Goal: Task Accomplishment & Management: Manage account settings

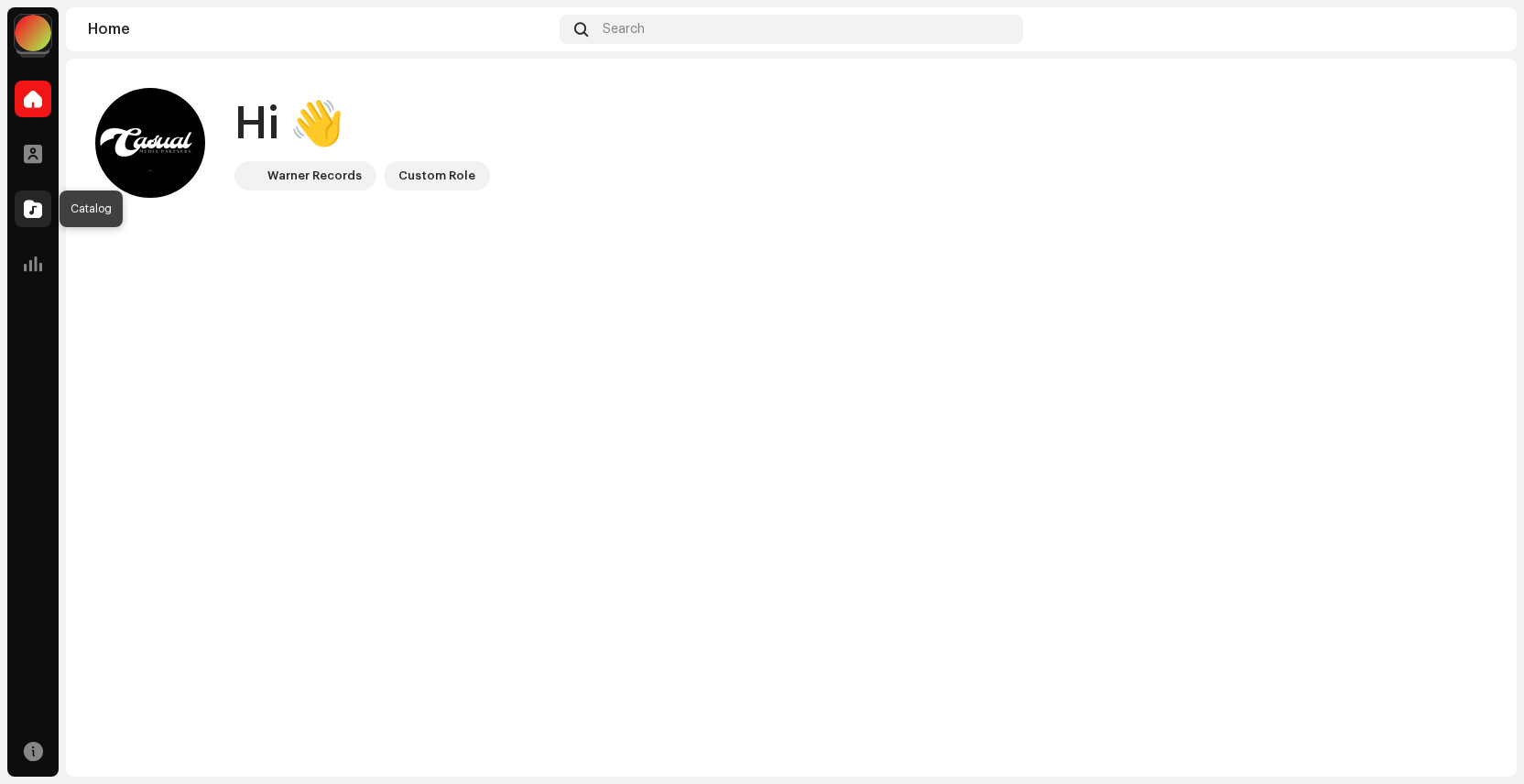
click at [38, 214] on span at bounding box center [32, 208] width 18 height 14
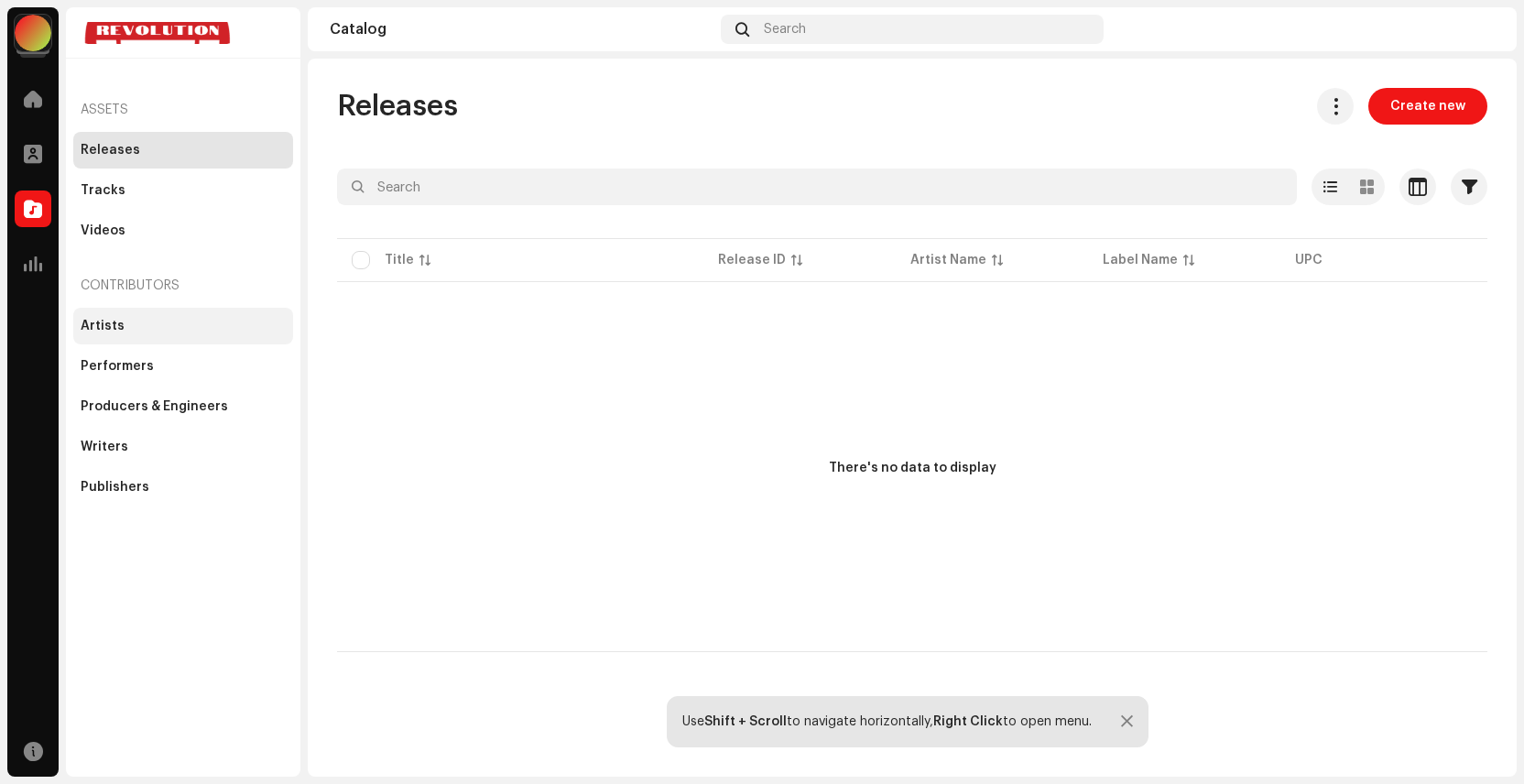
click at [107, 324] on div "Artists" at bounding box center [102, 325] width 44 height 14
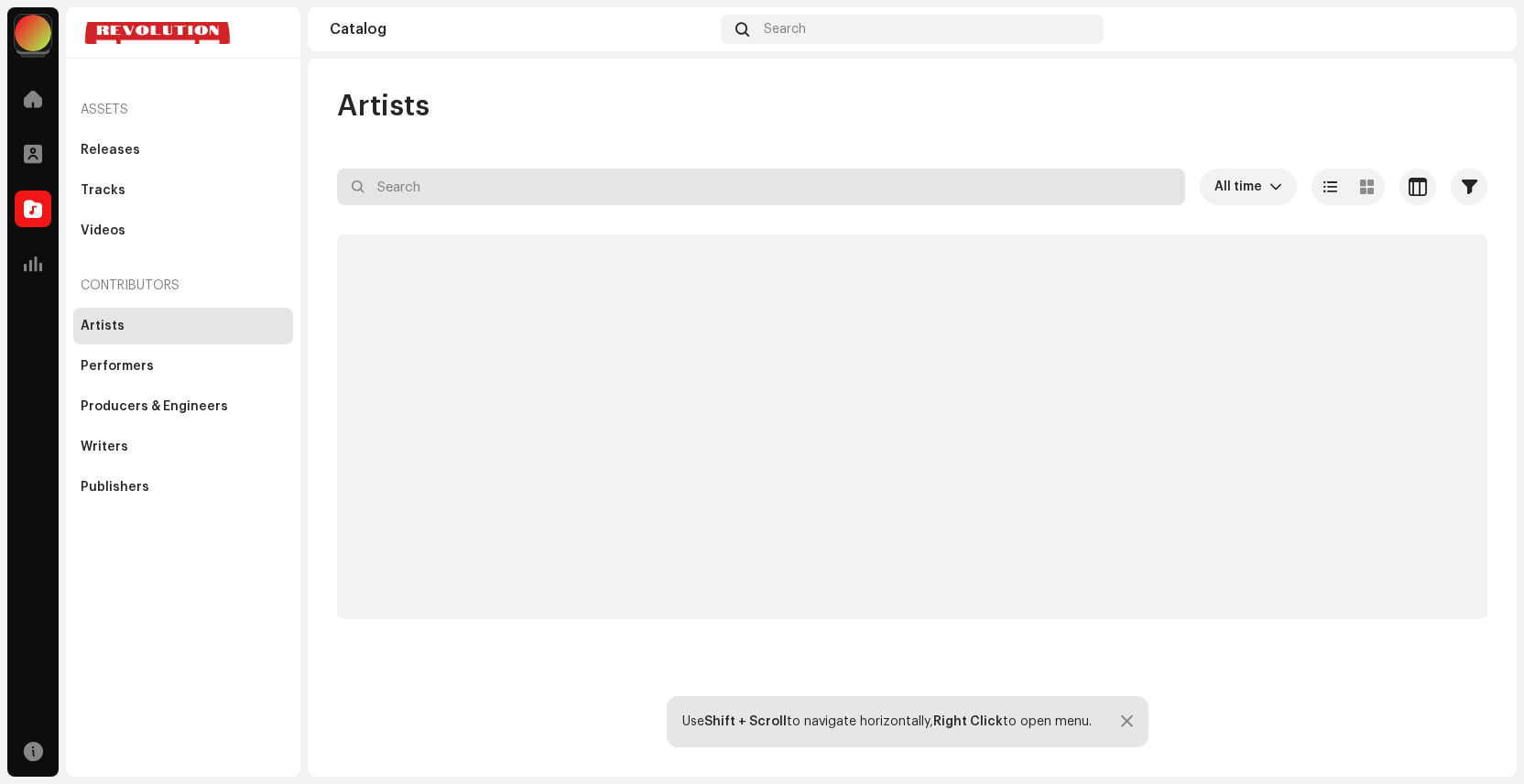
click at [409, 203] on input "text" at bounding box center [761, 186] width 849 height 37
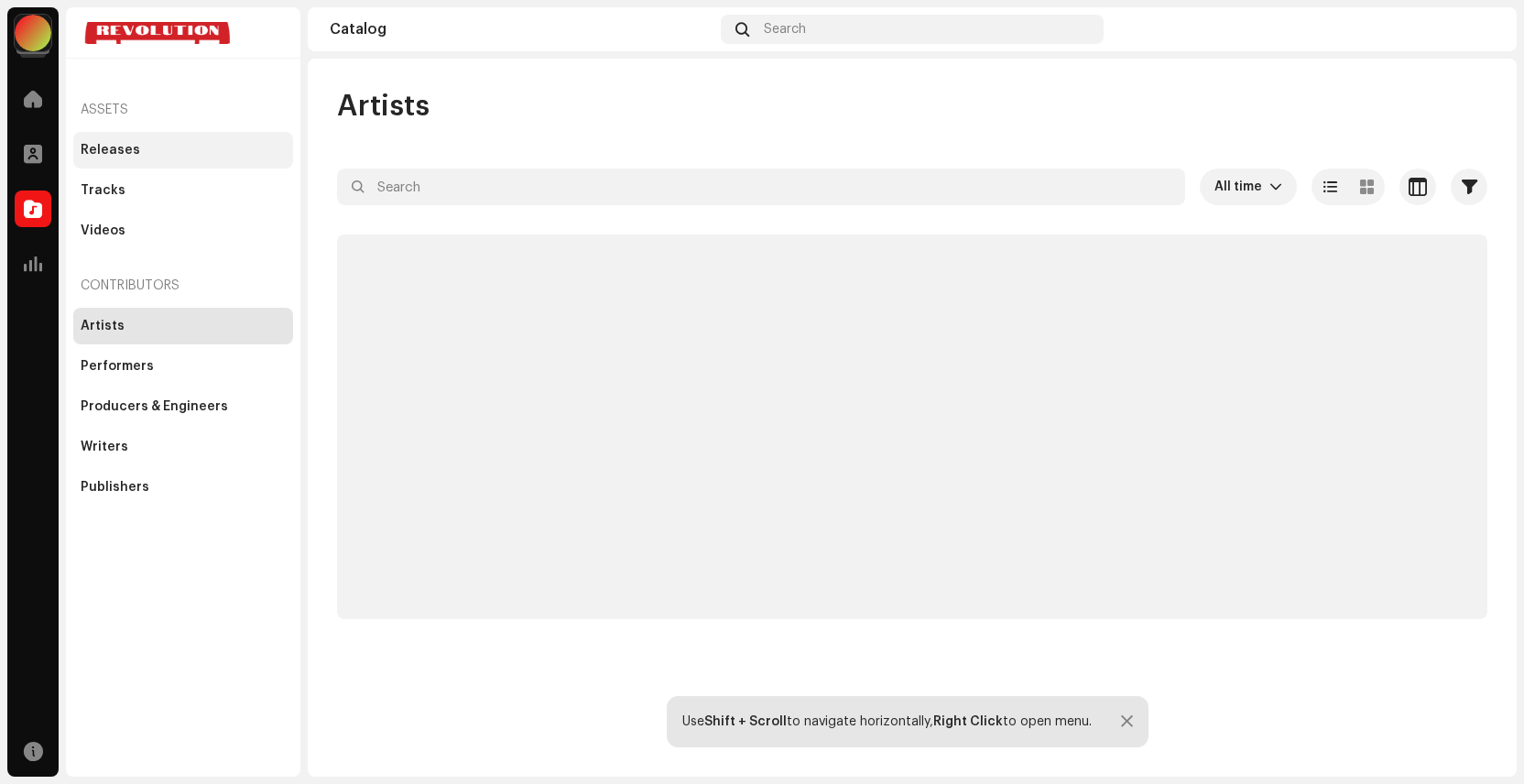
click at [139, 151] on div "Releases" at bounding box center [183, 149] width 205 height 14
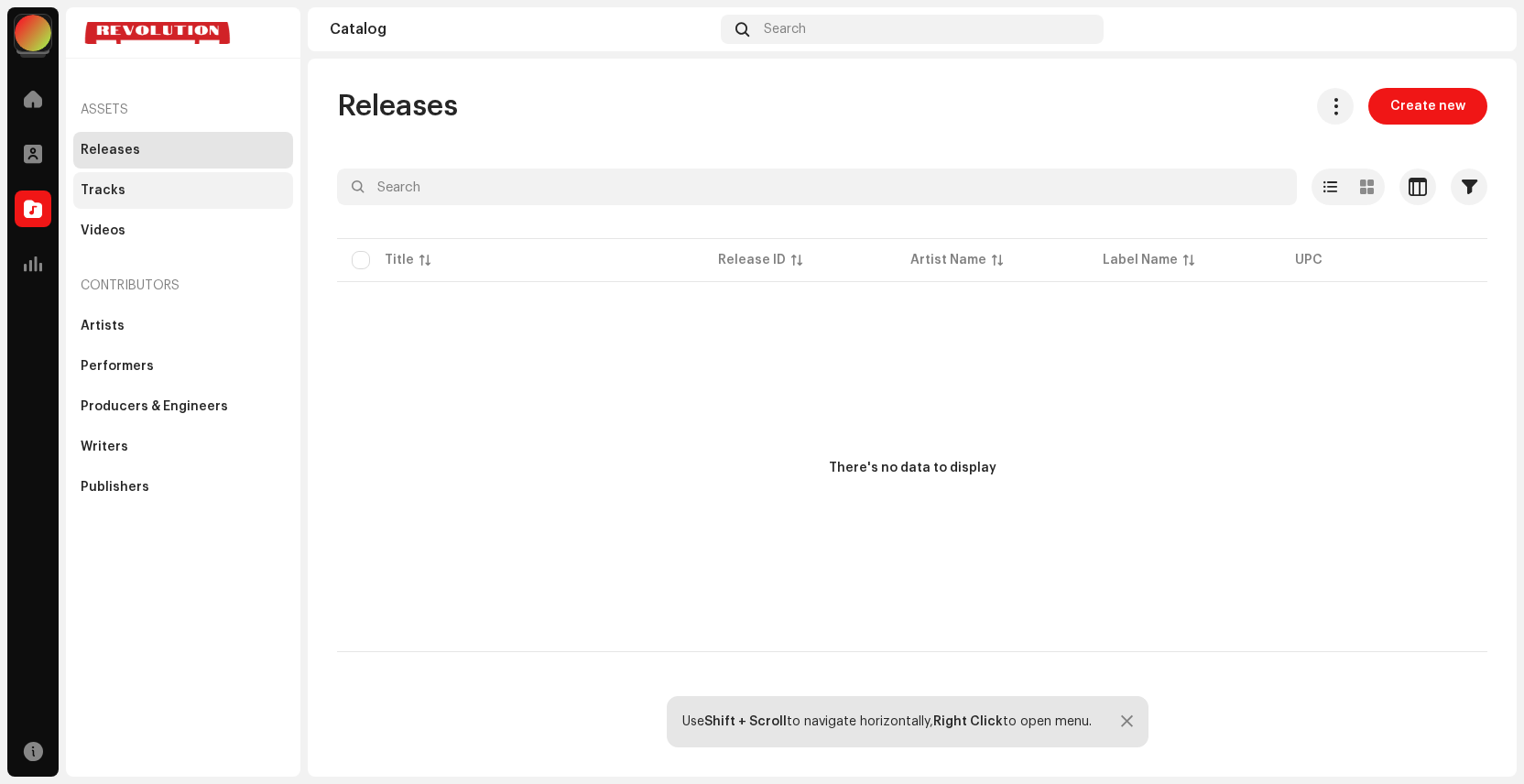
click at [131, 192] on div "Tracks" at bounding box center [183, 190] width 205 height 14
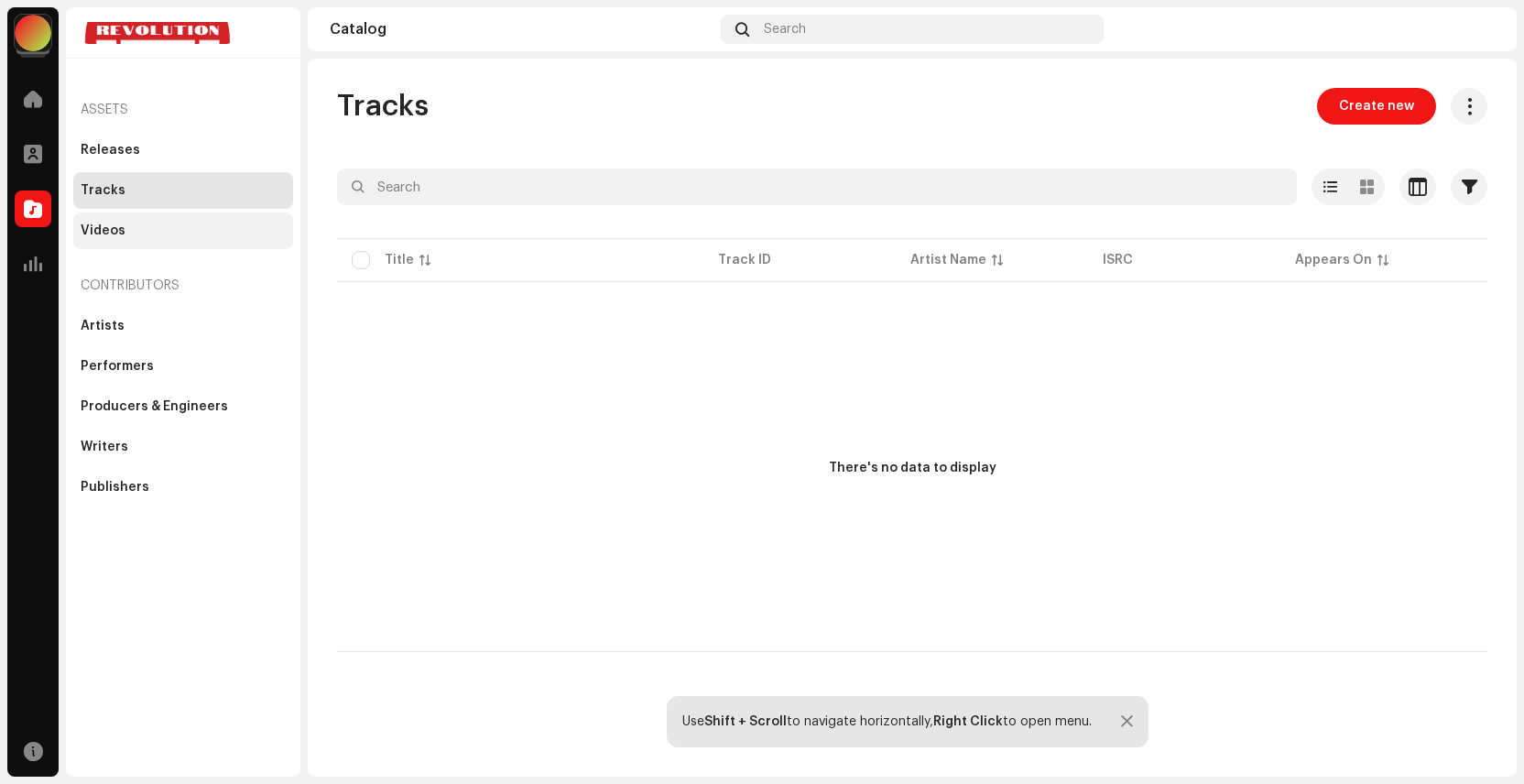
click at [131, 243] on div "Videos" at bounding box center [183, 231] width 219 height 37
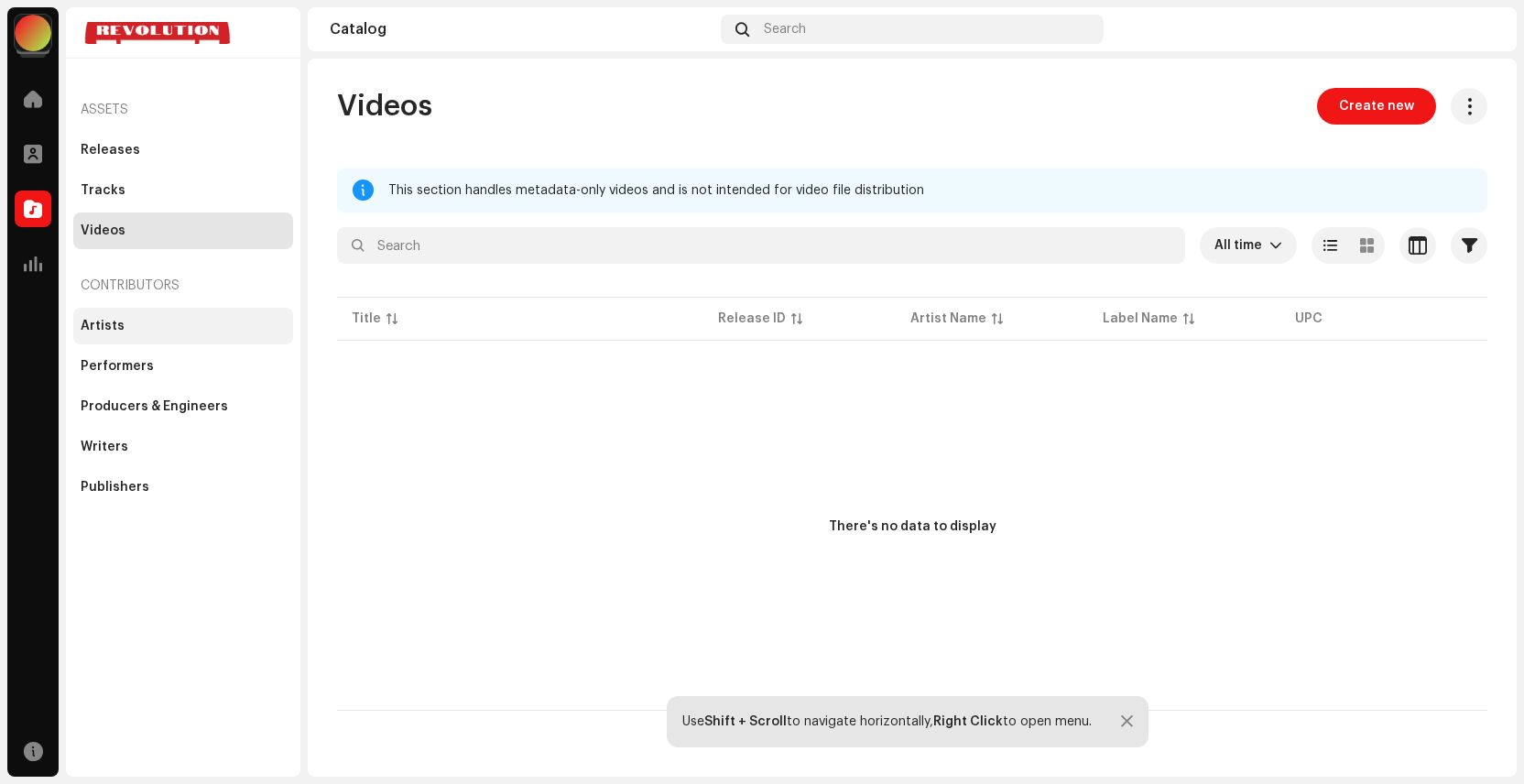
click at [130, 335] on div "Artists" at bounding box center [183, 325] width 219 height 37
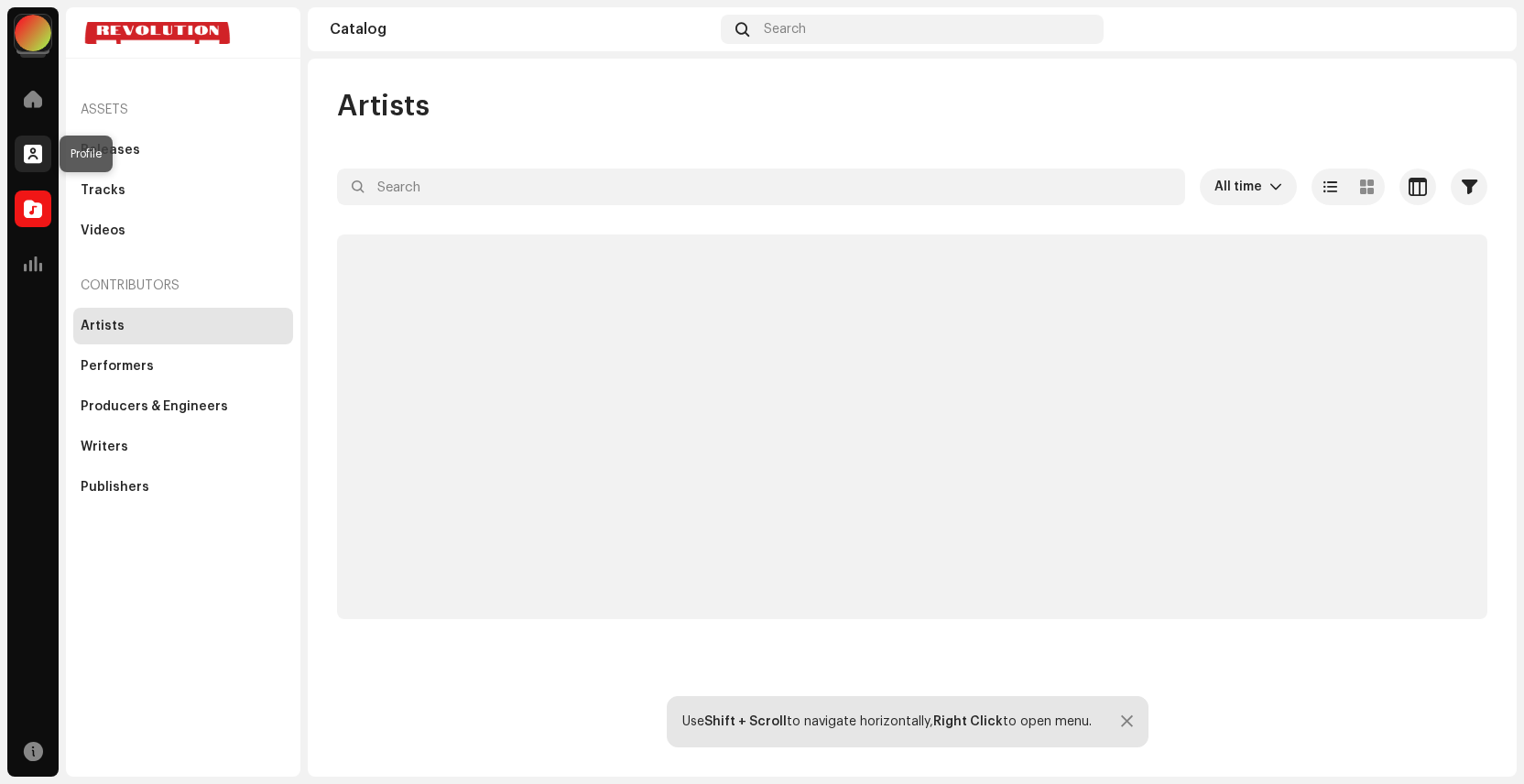
click at [29, 151] on span at bounding box center [32, 153] width 18 height 14
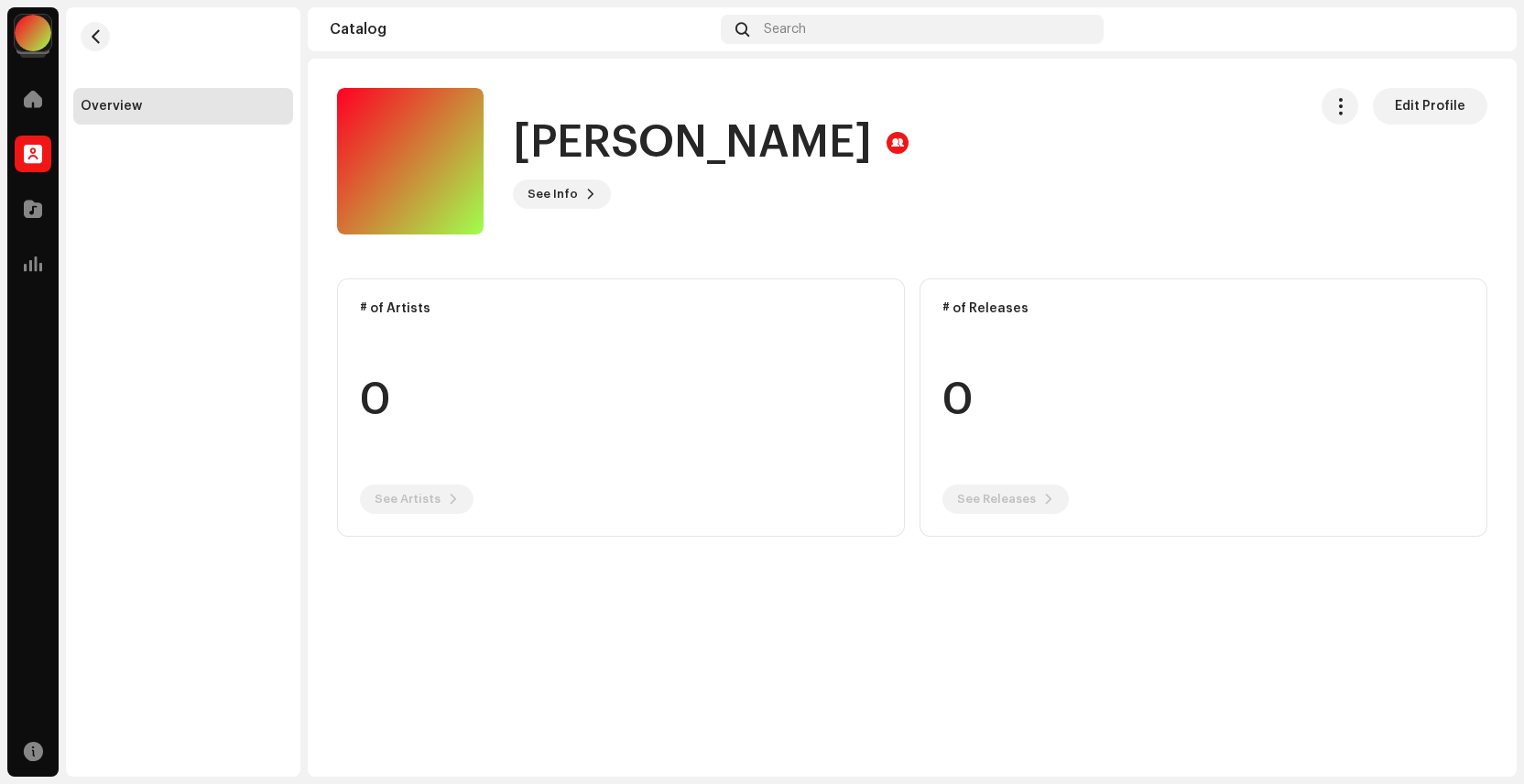
click at [1482, 30] on img at bounding box center [1480, 28] width 29 height 29
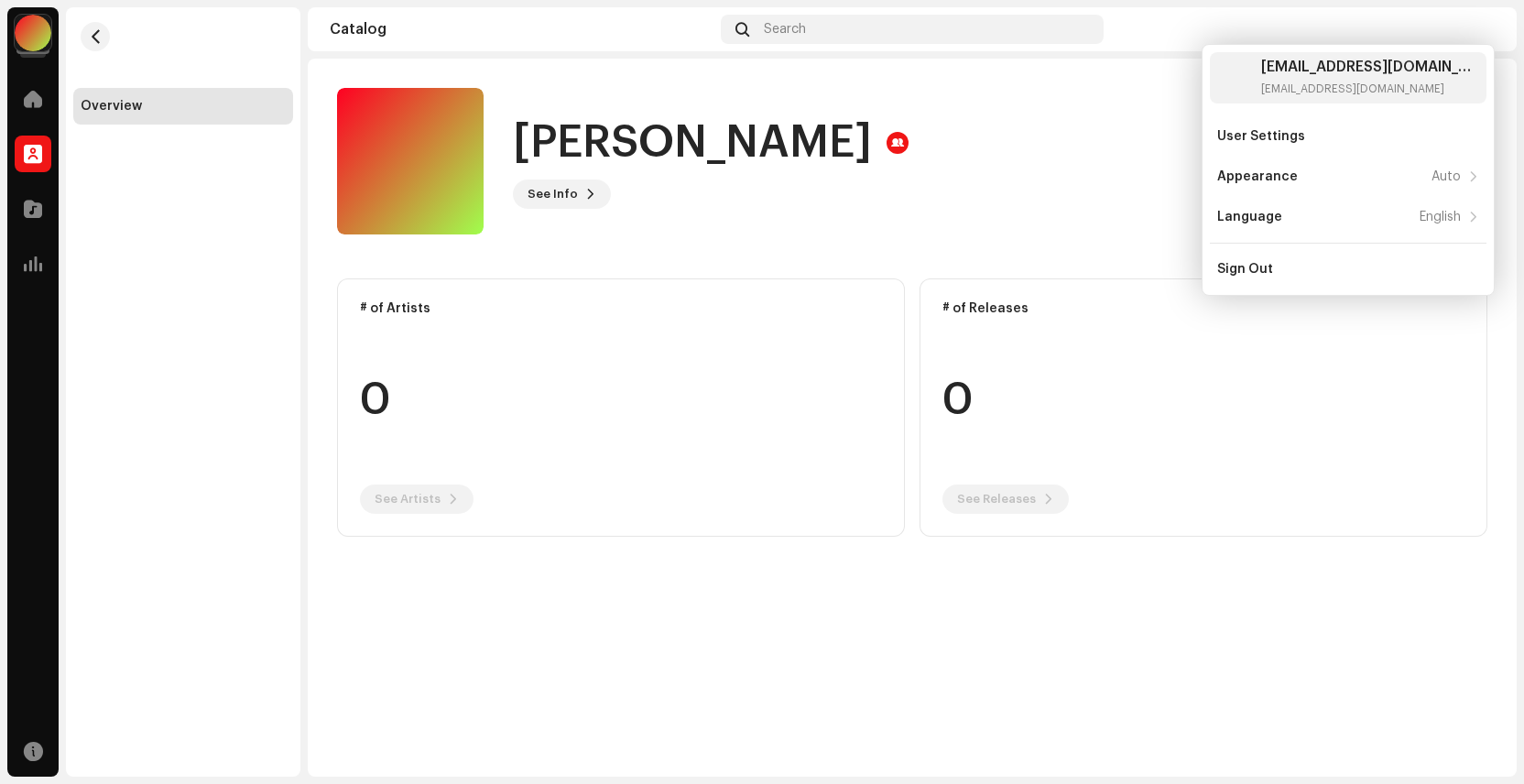
click at [1116, 145] on div "[PERSON_NAME] See Info Edit Profile" at bounding box center [815, 161] width 955 height 147
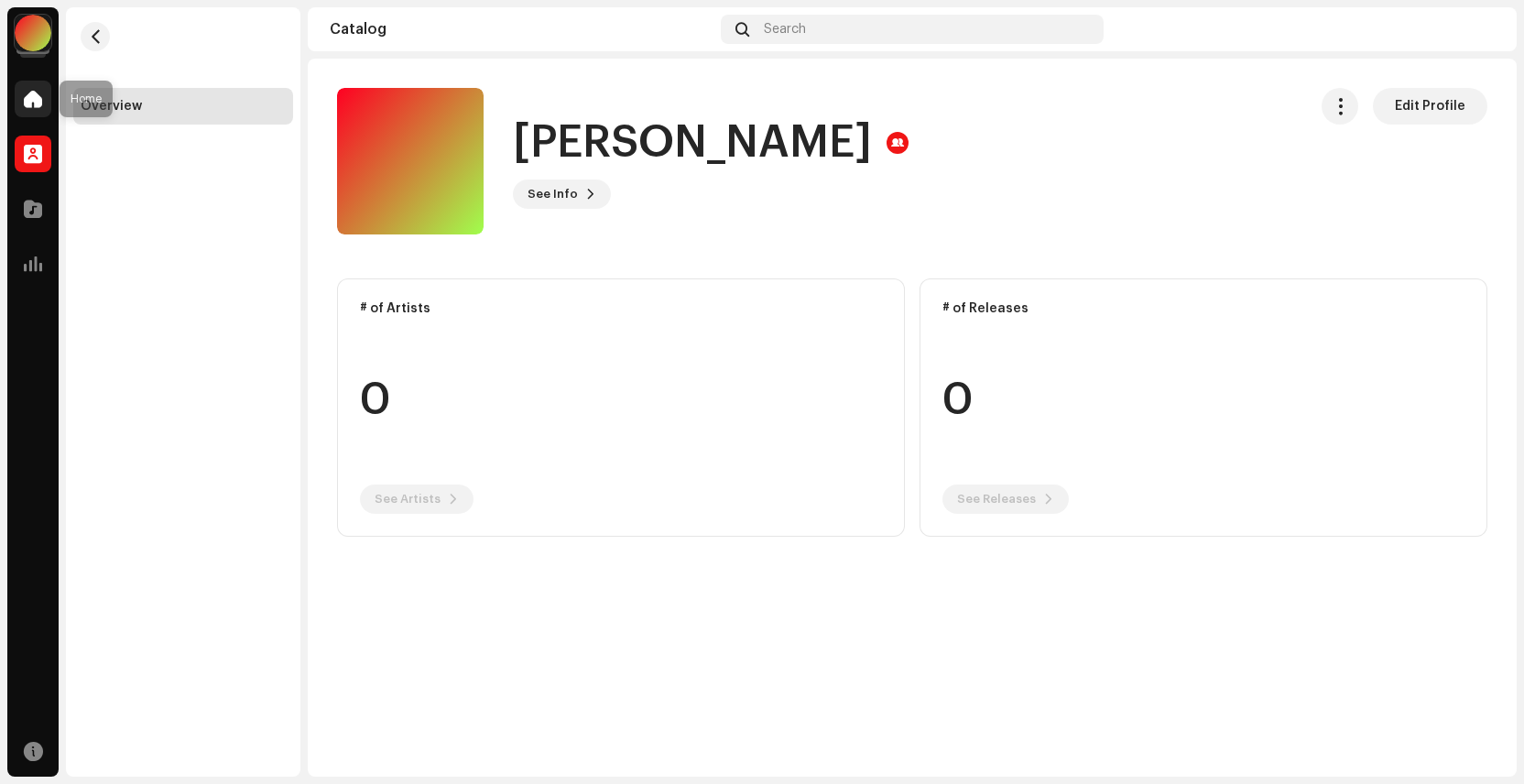
click at [37, 102] on span at bounding box center [32, 98] width 18 height 14
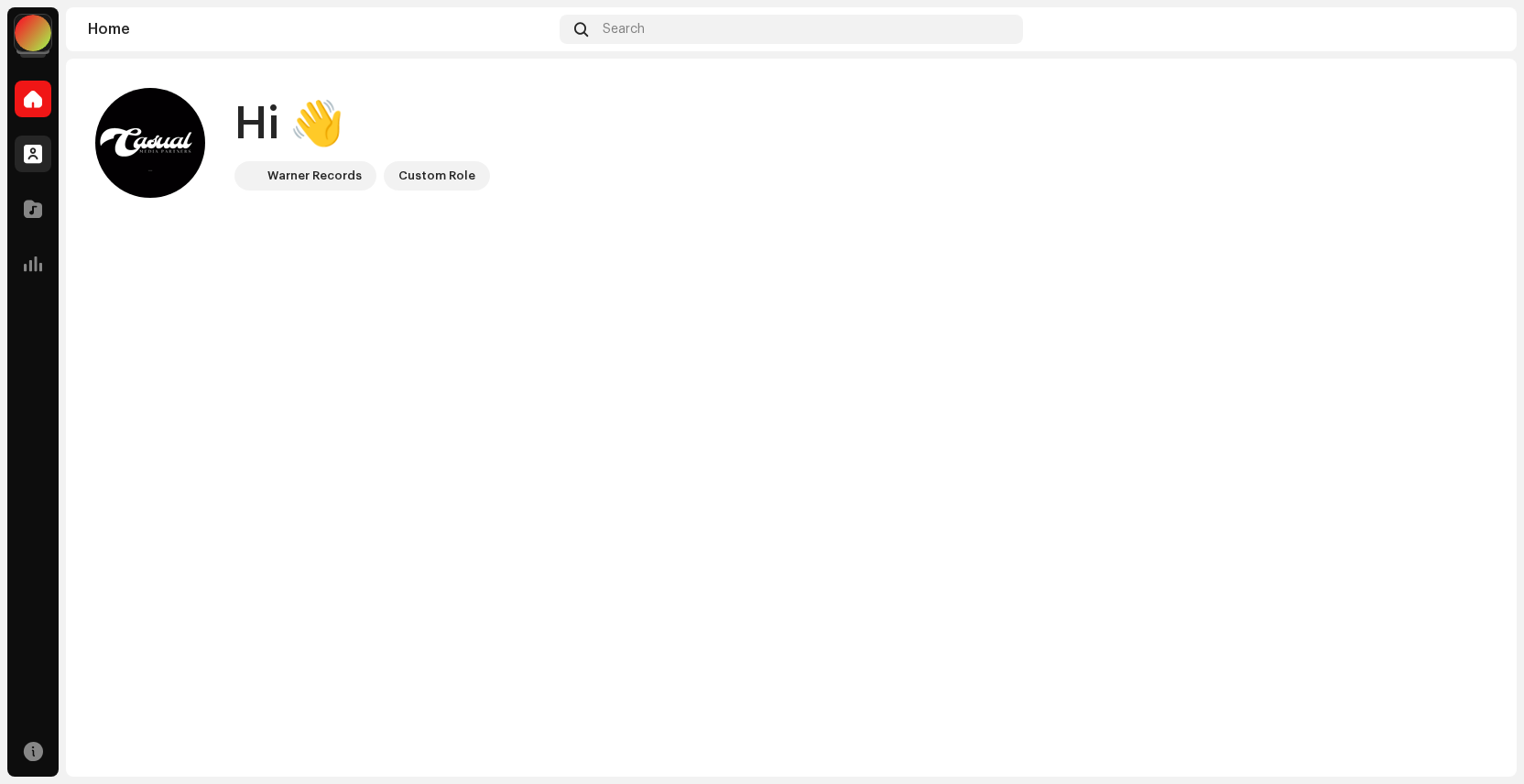
click at [28, 165] on div at bounding box center [32, 153] width 37 height 37
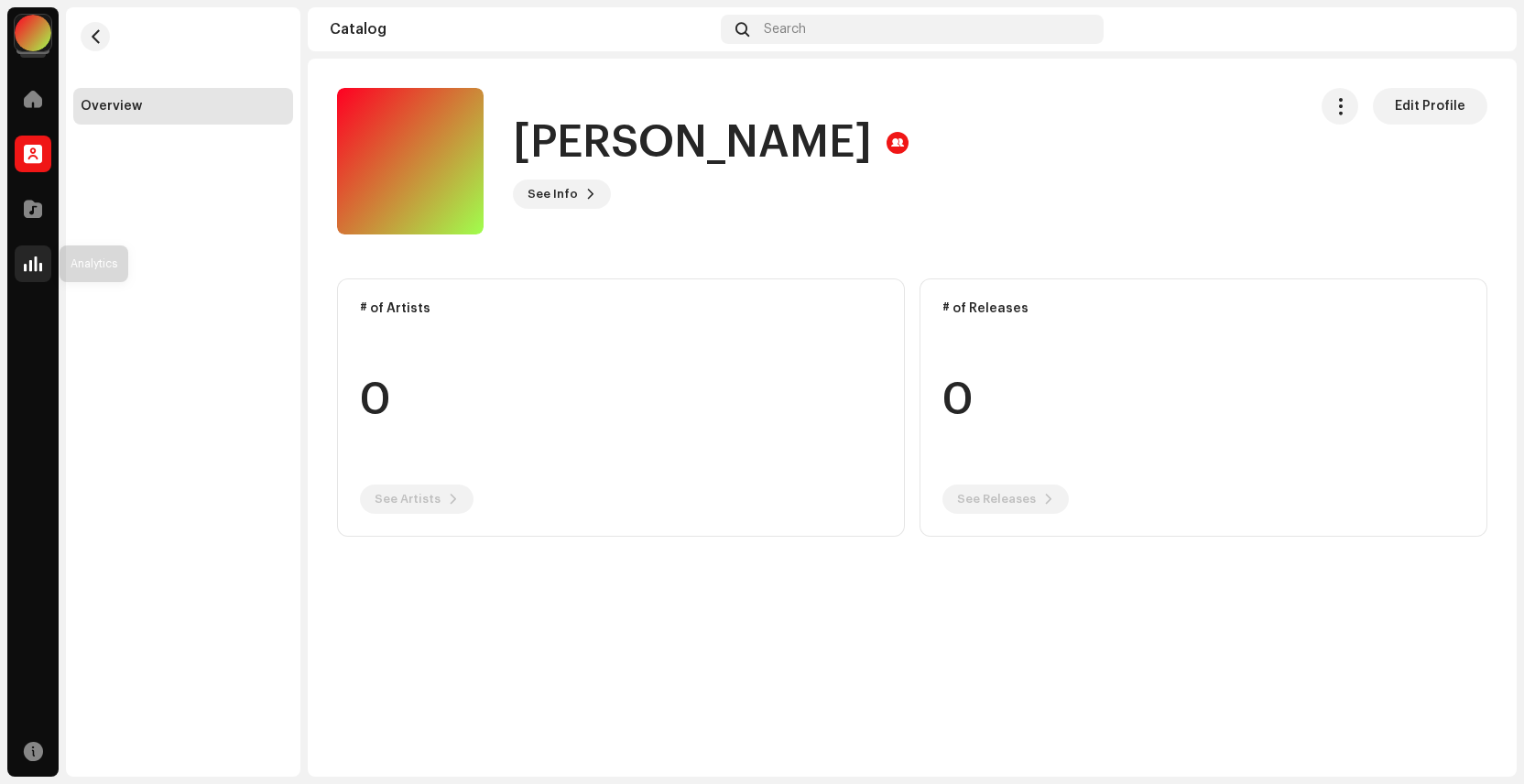
click at [32, 270] on span at bounding box center [32, 263] width 18 height 14
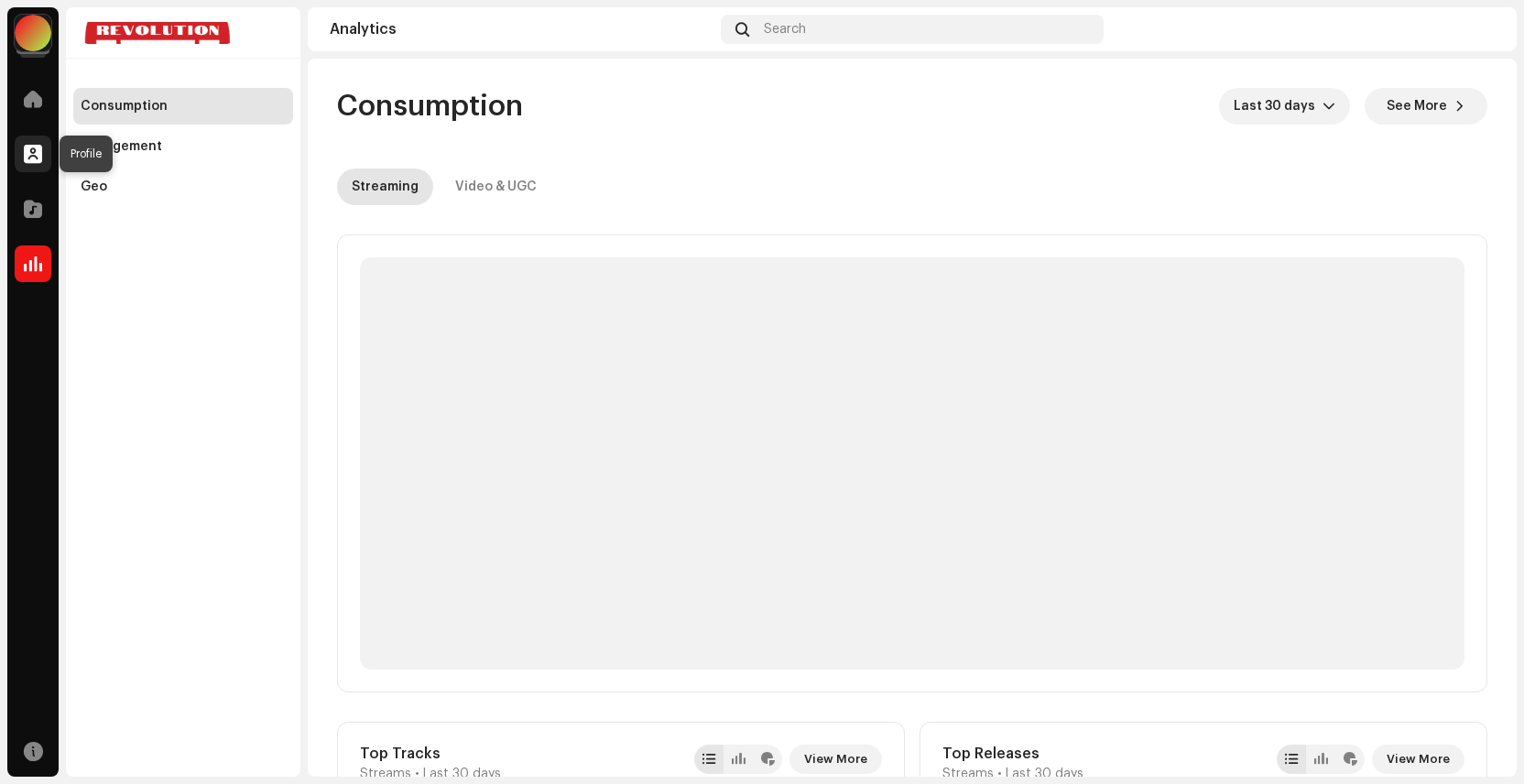
click at [32, 154] on span at bounding box center [32, 153] width 18 height 14
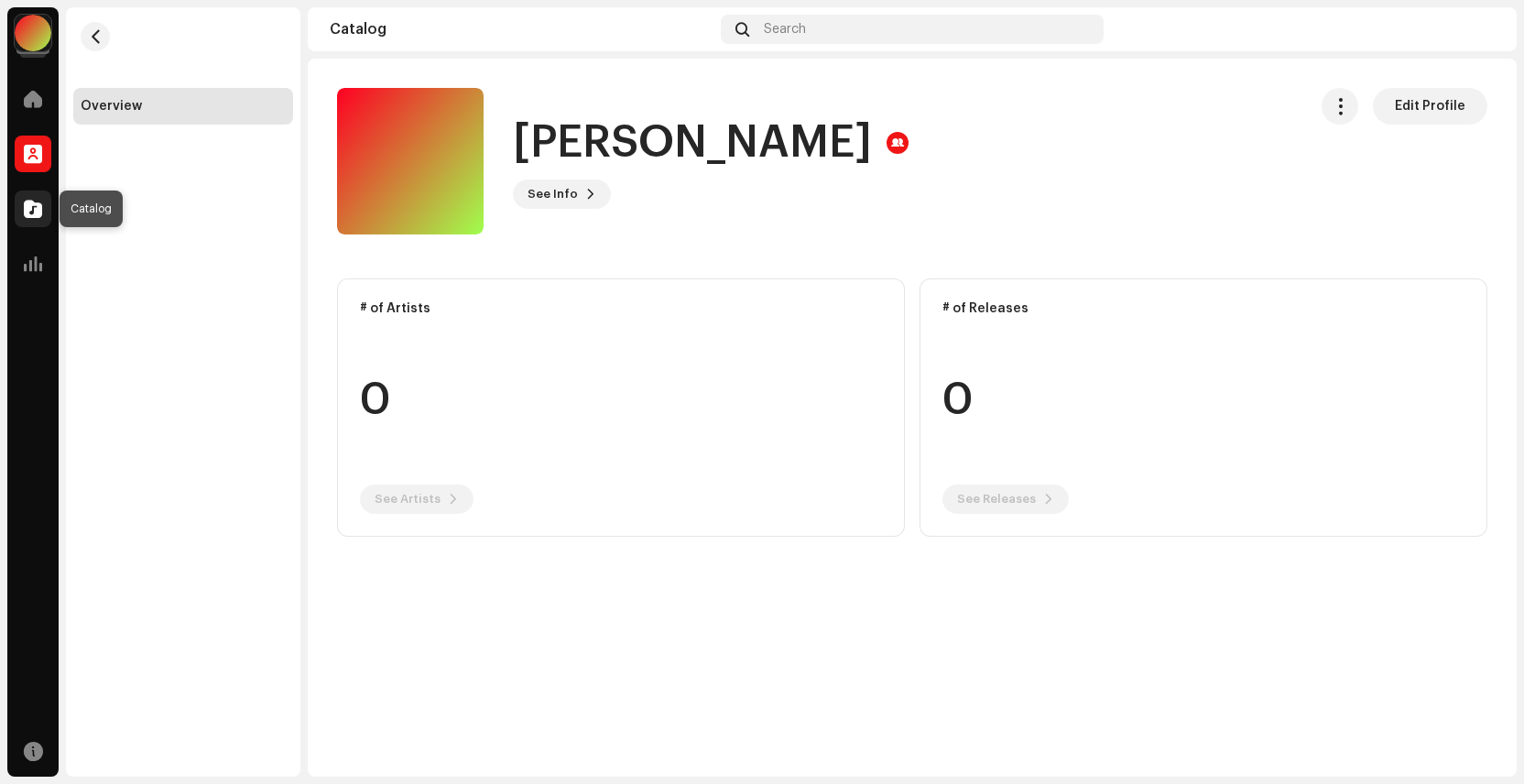
click at [26, 201] on span at bounding box center [32, 208] width 18 height 14
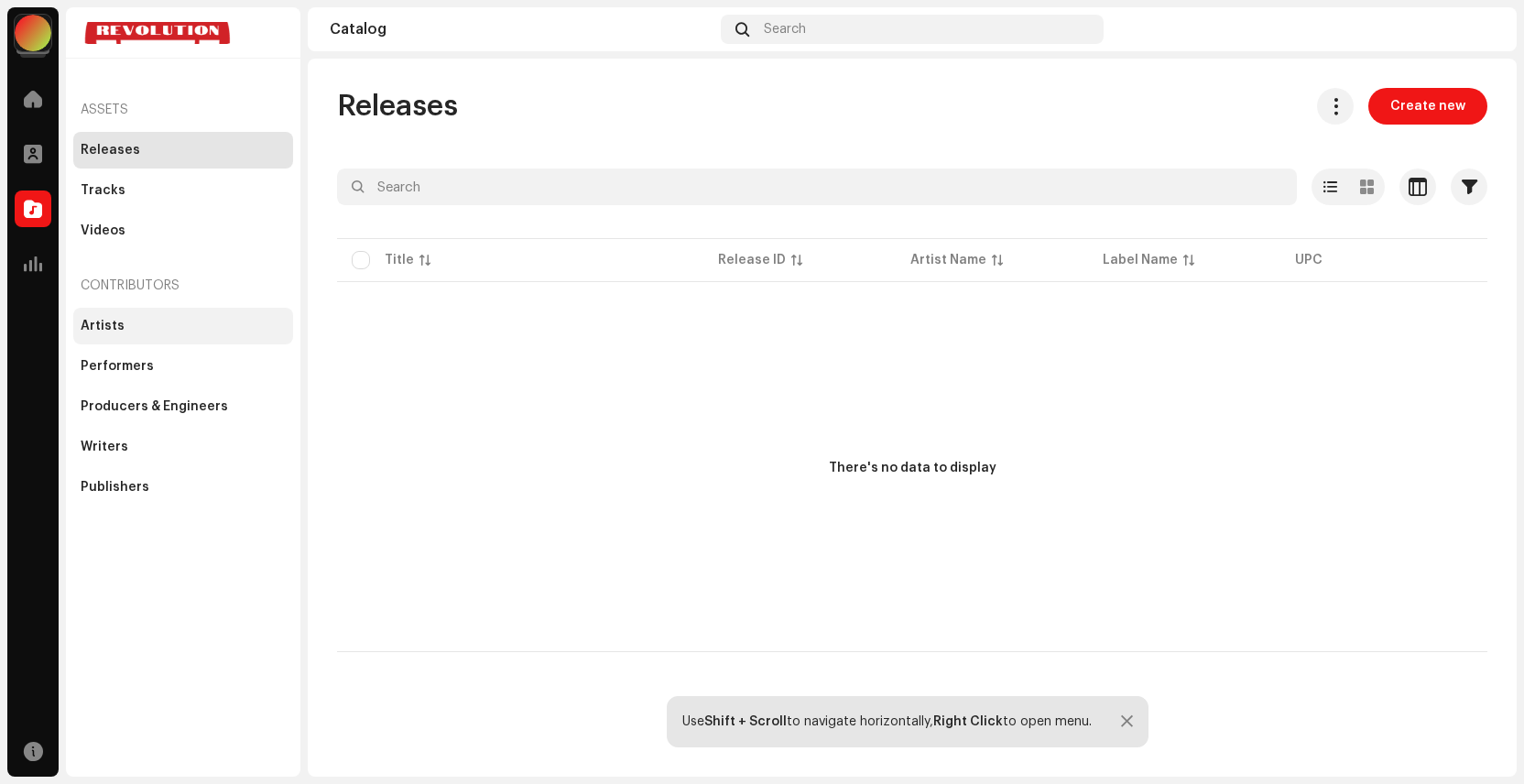
click at [112, 316] on div "Artists" at bounding box center [183, 325] width 219 height 37
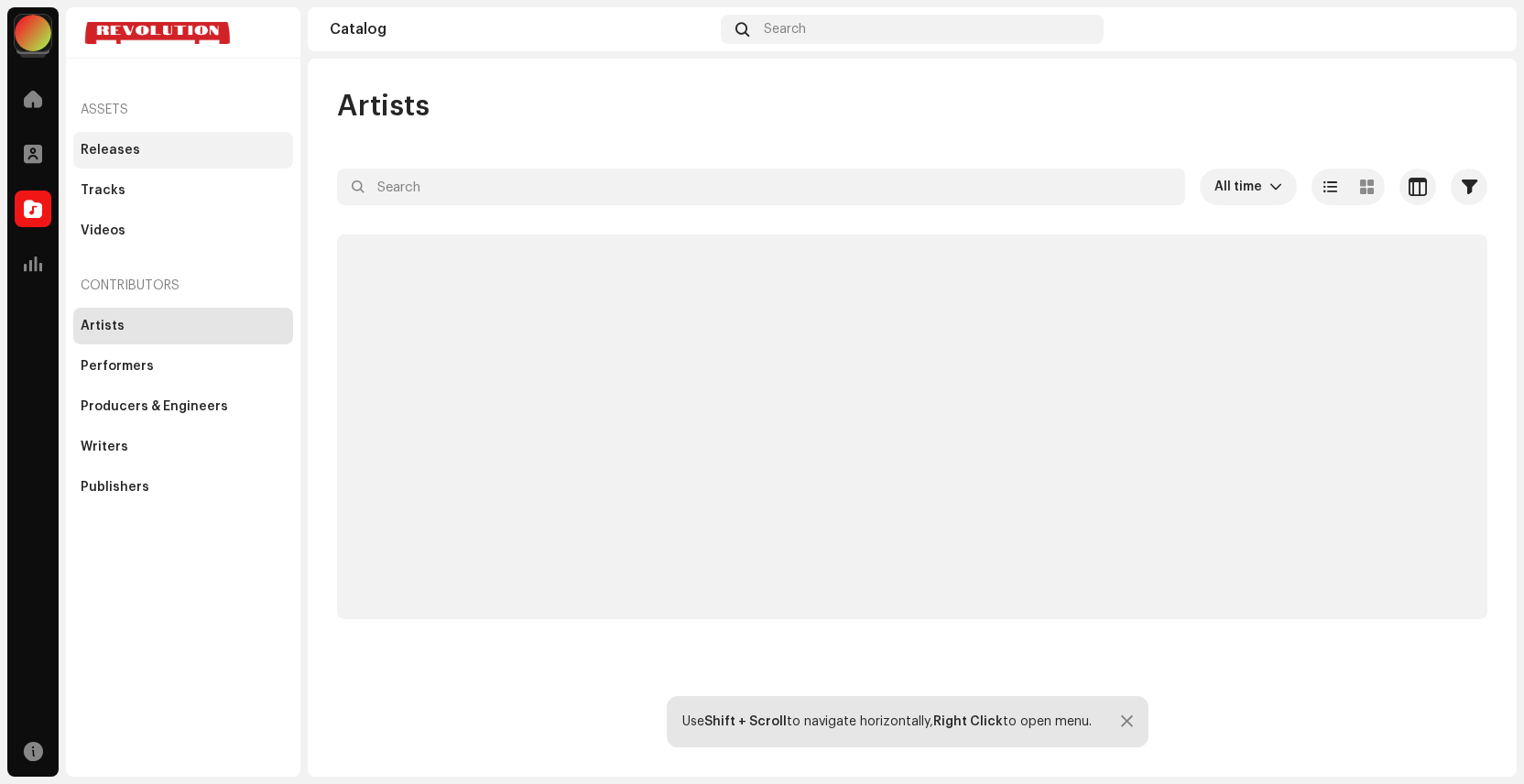
click at [149, 163] on div "Releases" at bounding box center [183, 149] width 219 height 37
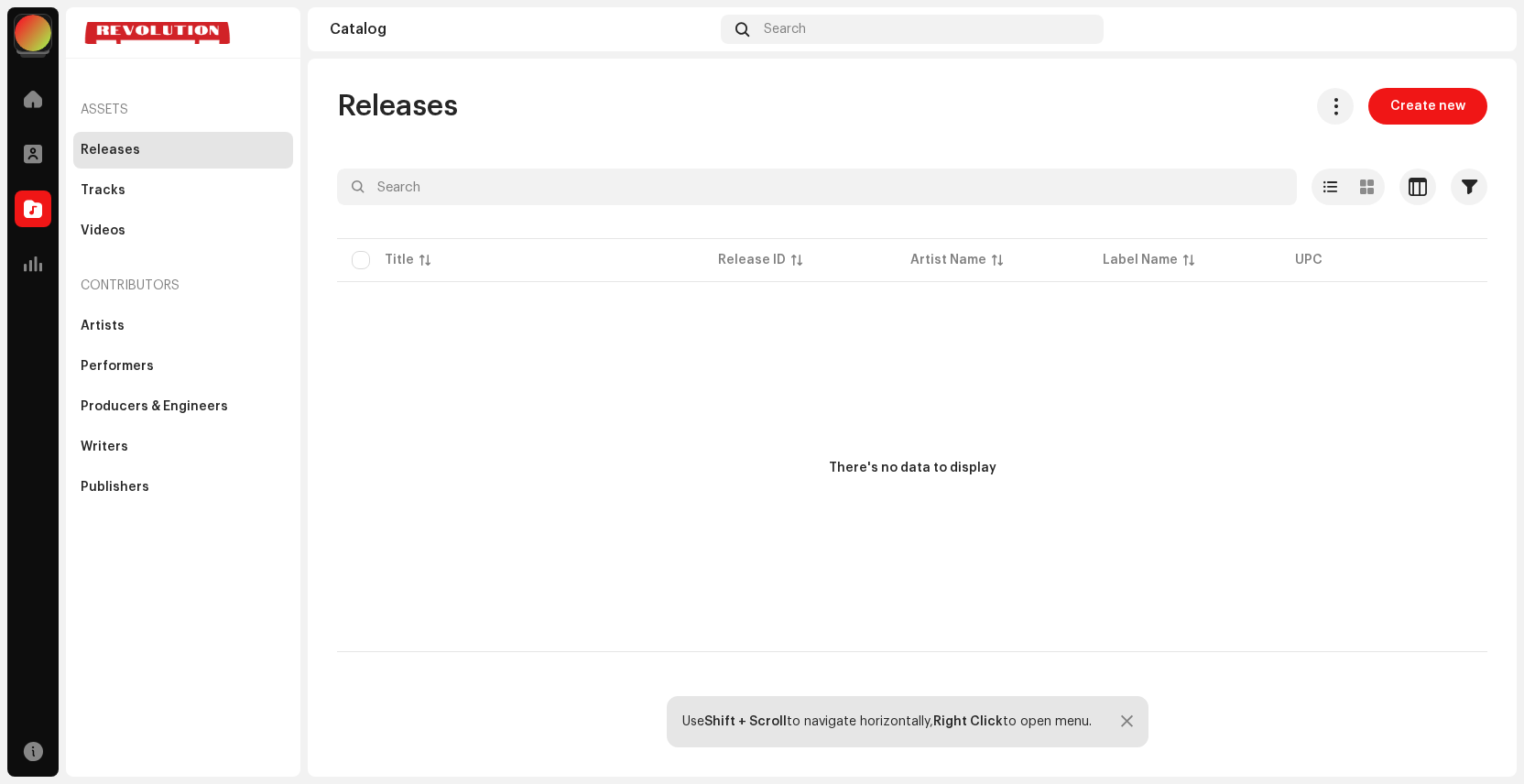
click at [1475, 31] on img at bounding box center [1480, 28] width 29 height 29
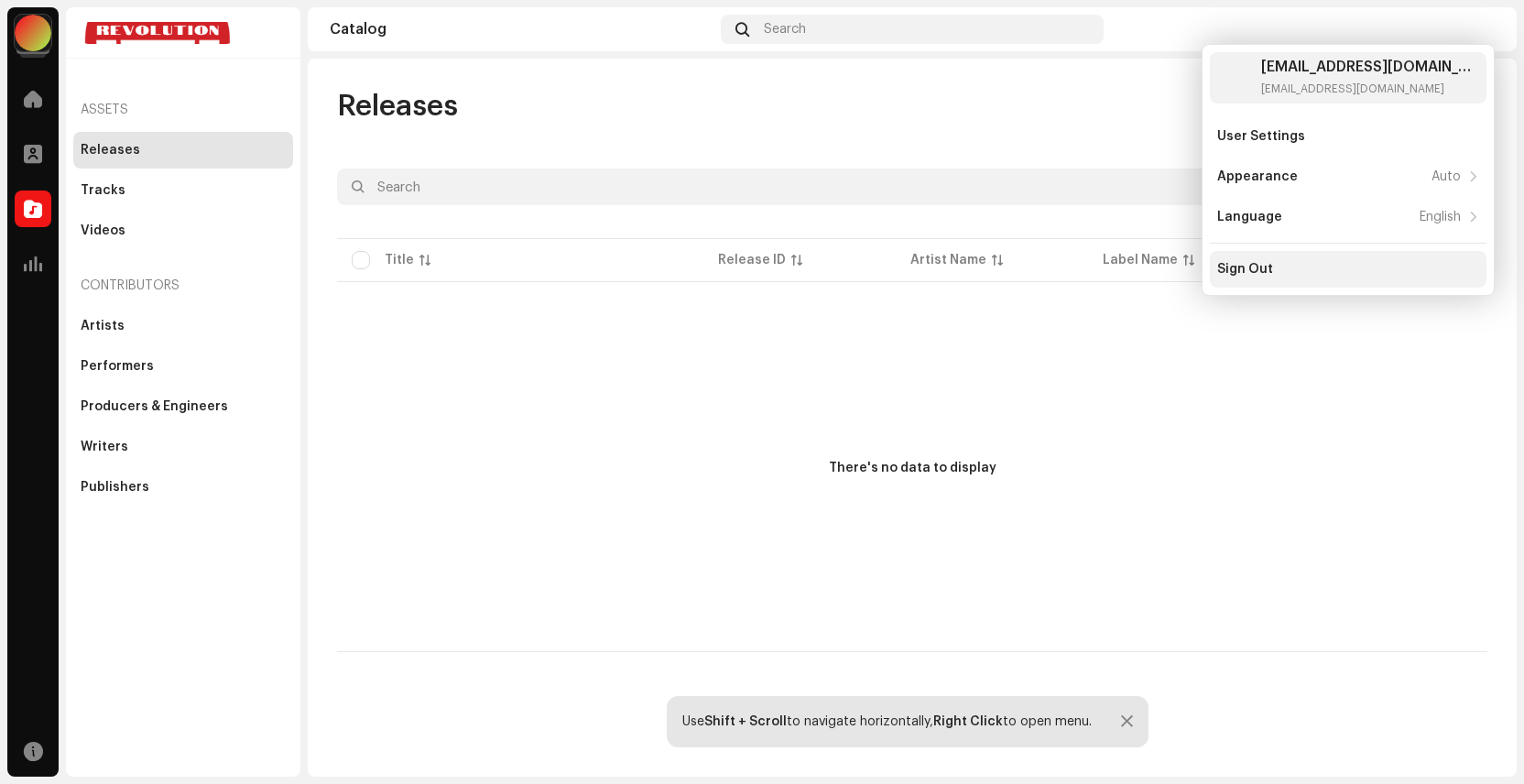
click at [1247, 268] on div "Sign Out" at bounding box center [1245, 269] width 56 height 14
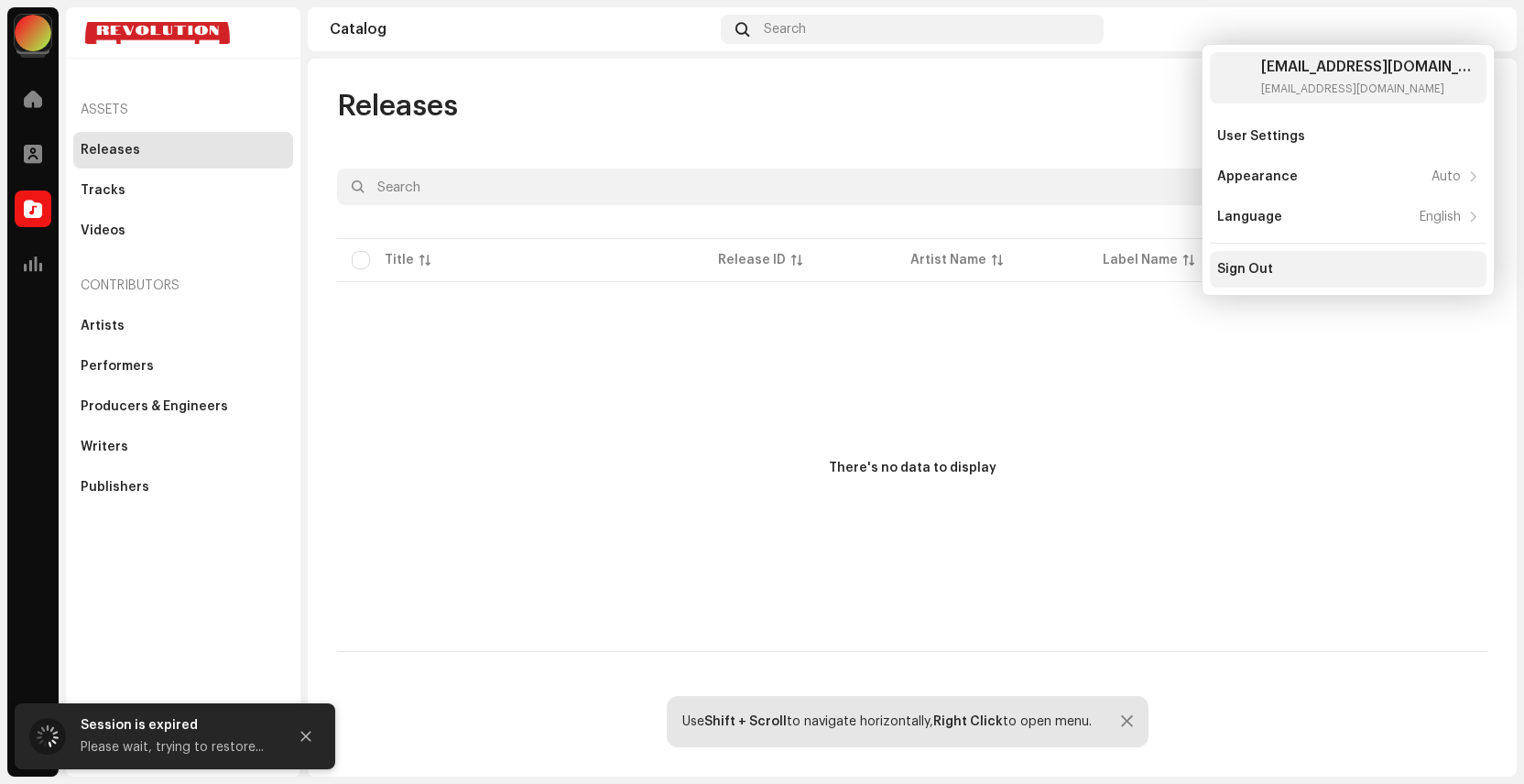
click at [1247, 268] on div "Sign Out" at bounding box center [1245, 269] width 56 height 14
